Goal: Check status: Check status

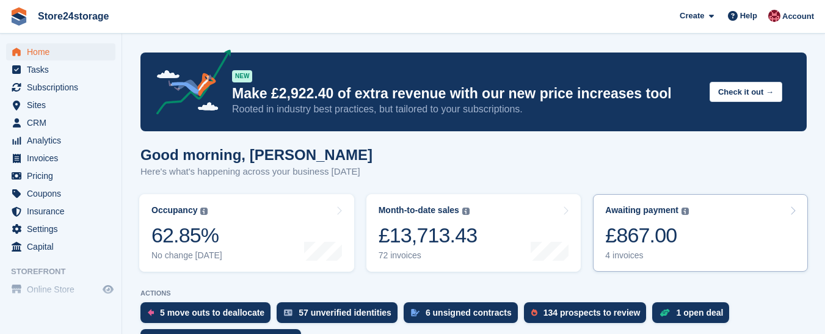
click at [691, 240] on link "Awaiting payment The total outstanding balance on all open invoices. £867.00 4 …" at bounding box center [700, 233] width 215 height 78
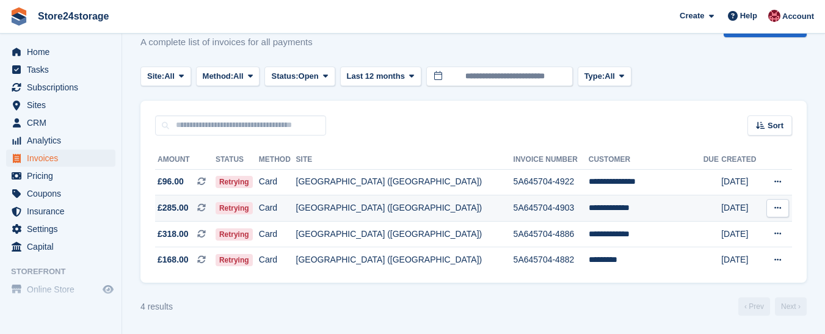
scroll to position [35, 0]
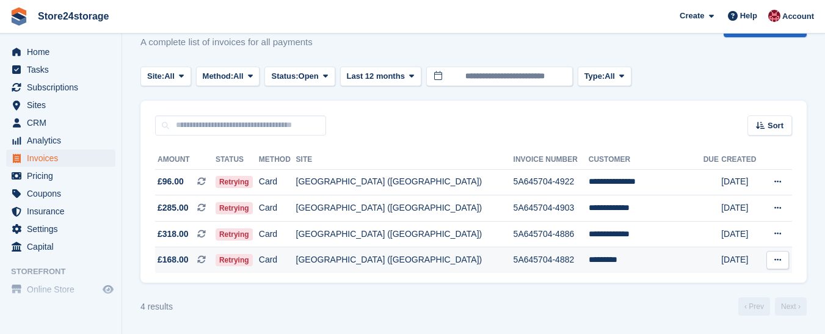
click at [779, 261] on icon at bounding box center [777, 260] width 7 height 8
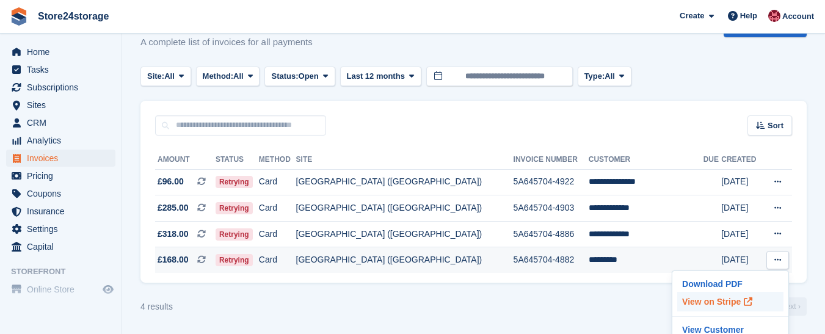
click at [717, 302] on p "View on Stripe" at bounding box center [730, 302] width 106 height 20
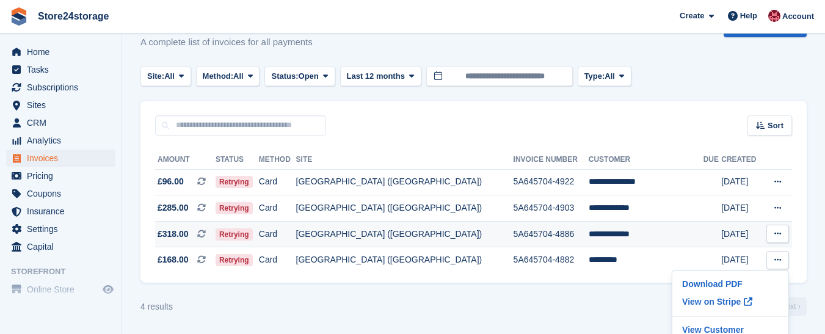
click at [776, 235] on icon at bounding box center [777, 234] width 7 height 8
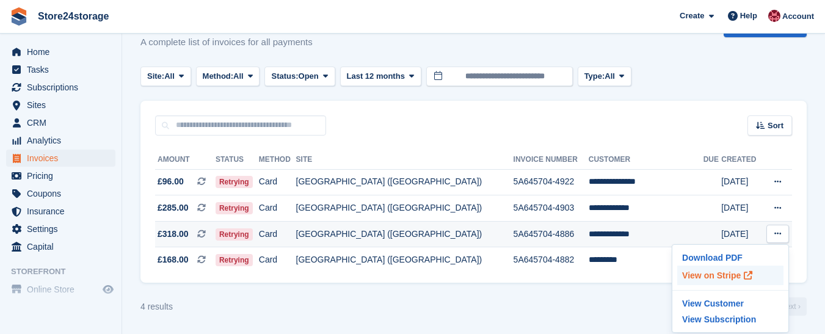
click at [719, 274] on p "View on Stripe" at bounding box center [730, 276] width 106 height 20
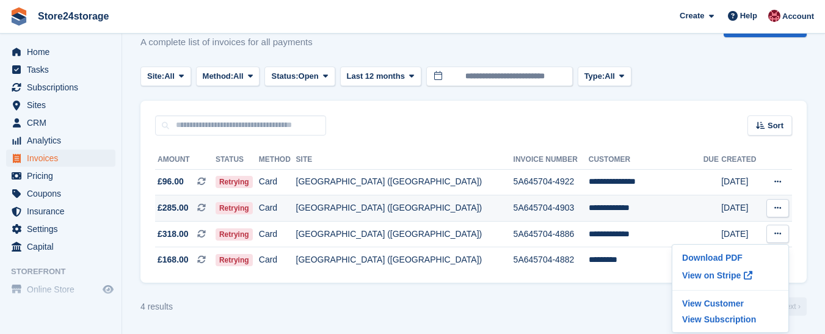
click at [776, 206] on icon at bounding box center [777, 208] width 7 height 8
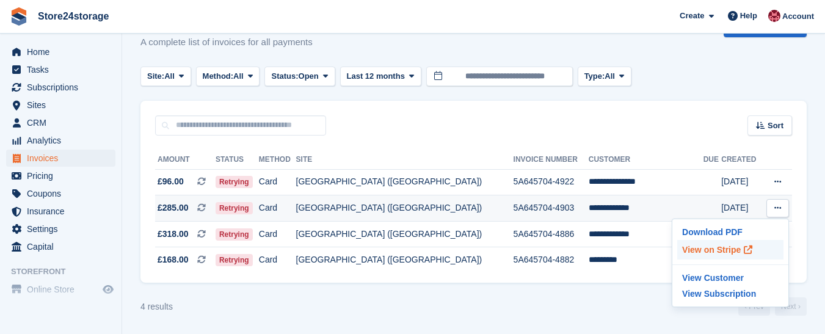
click at [717, 252] on p "View on Stripe" at bounding box center [730, 250] width 106 height 20
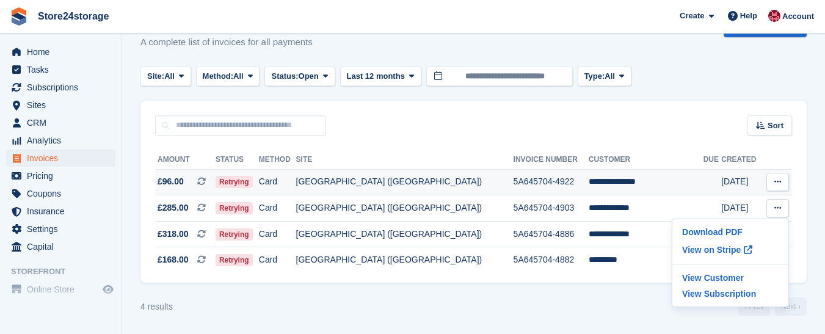
click at [775, 180] on icon at bounding box center [777, 182] width 7 height 8
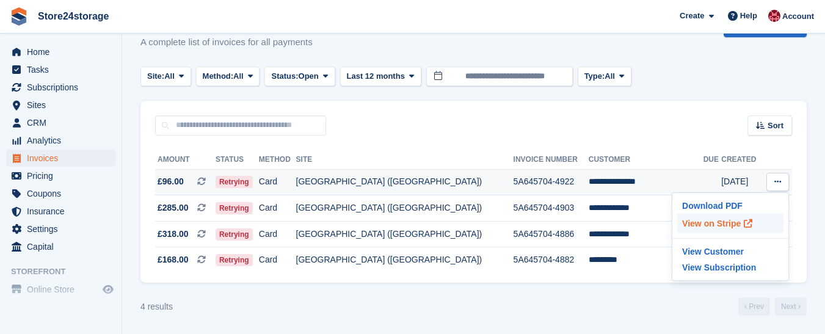
click at [708, 220] on p "View on Stripe" at bounding box center [730, 224] width 106 height 20
